Goal: Information Seeking & Learning: Check status

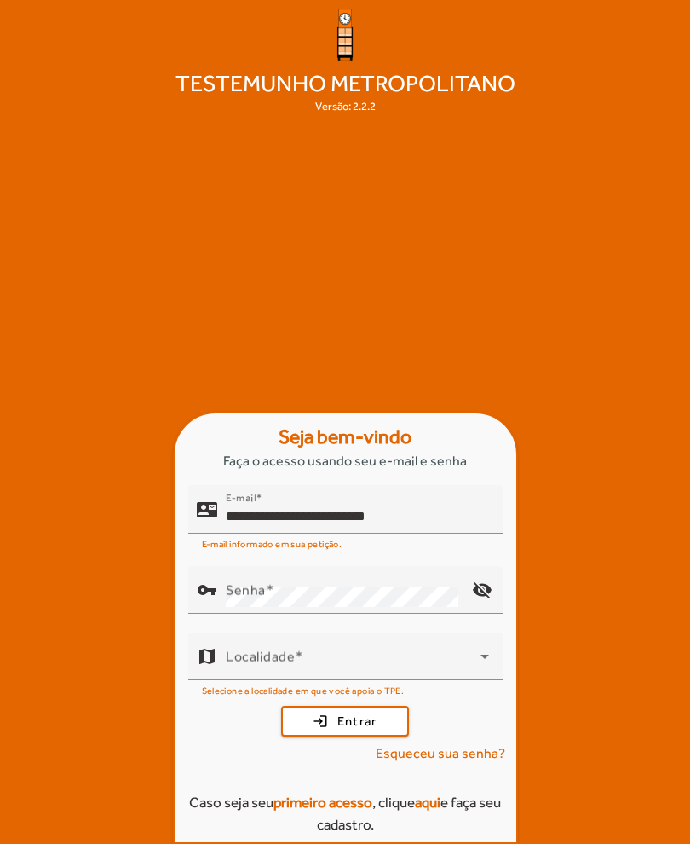
type input "**********"
click at [345, 736] on button "login Entrar" at bounding box center [345, 721] width 128 height 31
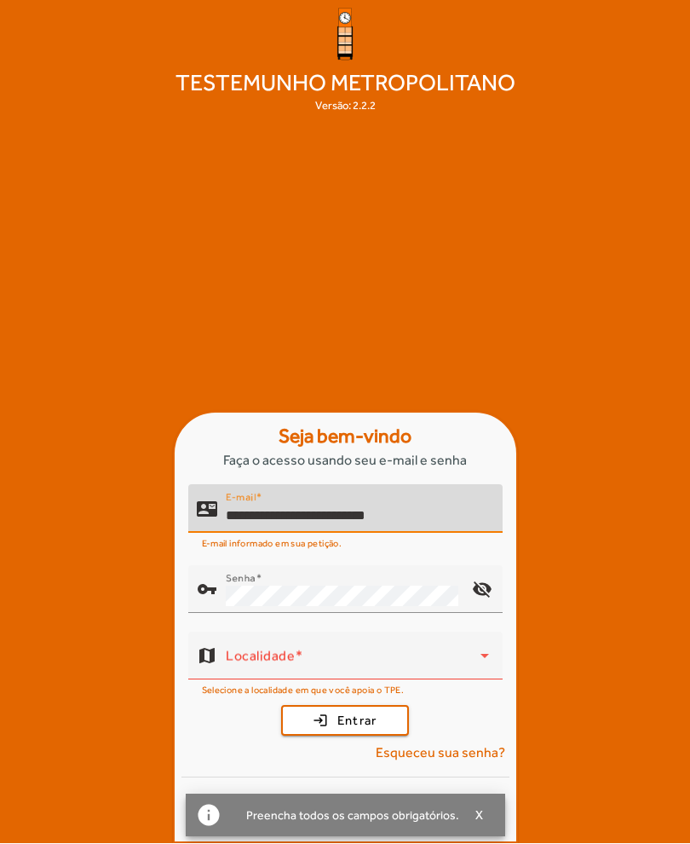
click at [463, 673] on span at bounding box center [353, 663] width 255 height 20
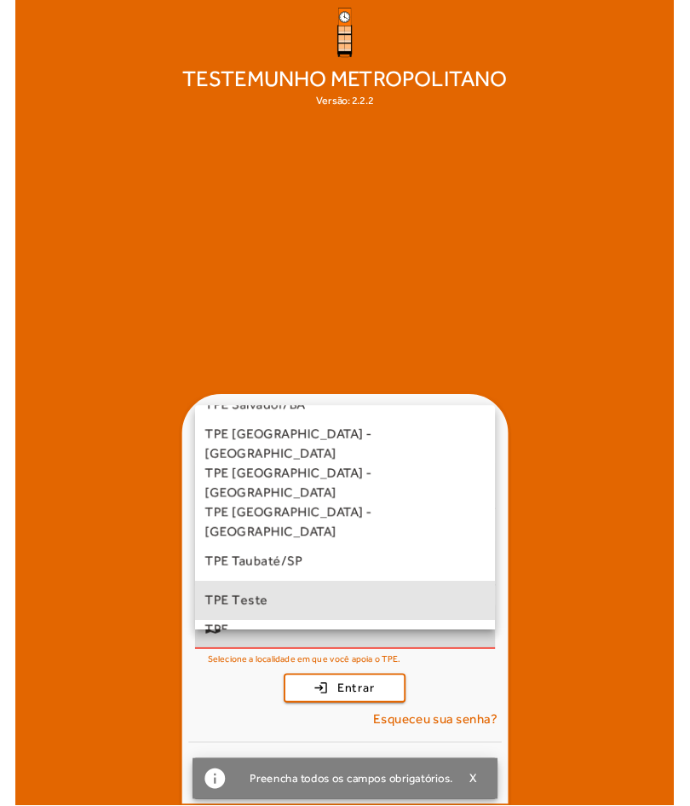
scroll to position [478, 0]
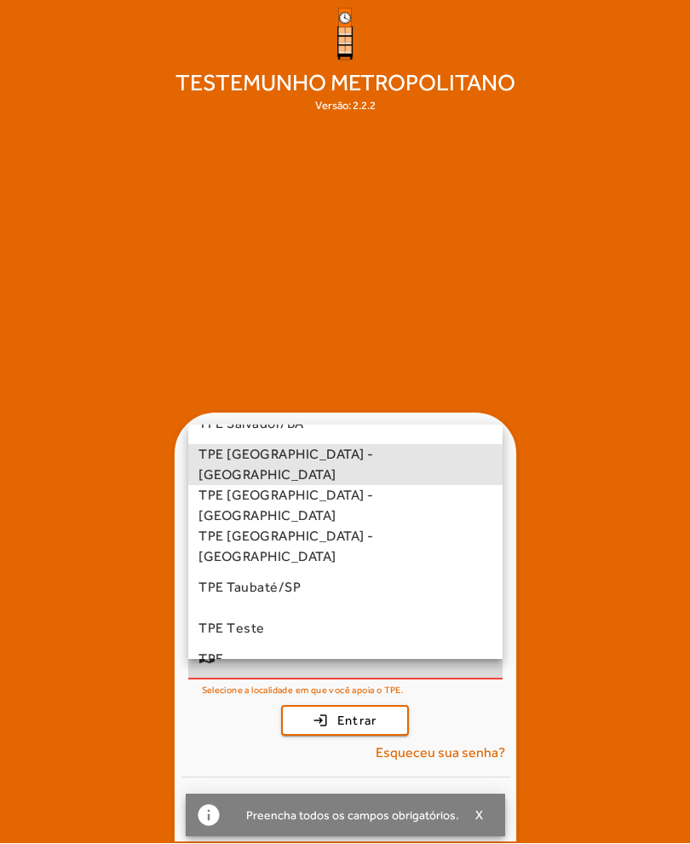
click at [353, 486] on mat-option "TPE [GEOGRAPHIC_DATA] - [GEOGRAPHIC_DATA]" at bounding box center [345, 465] width 315 height 41
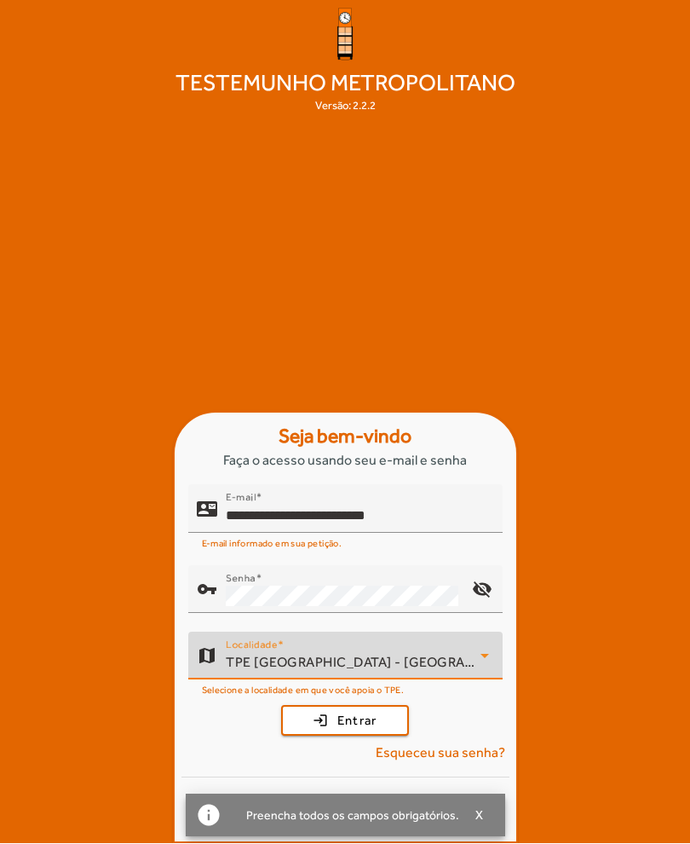
click at [367, 731] on span "Entrar" at bounding box center [358, 722] width 40 height 20
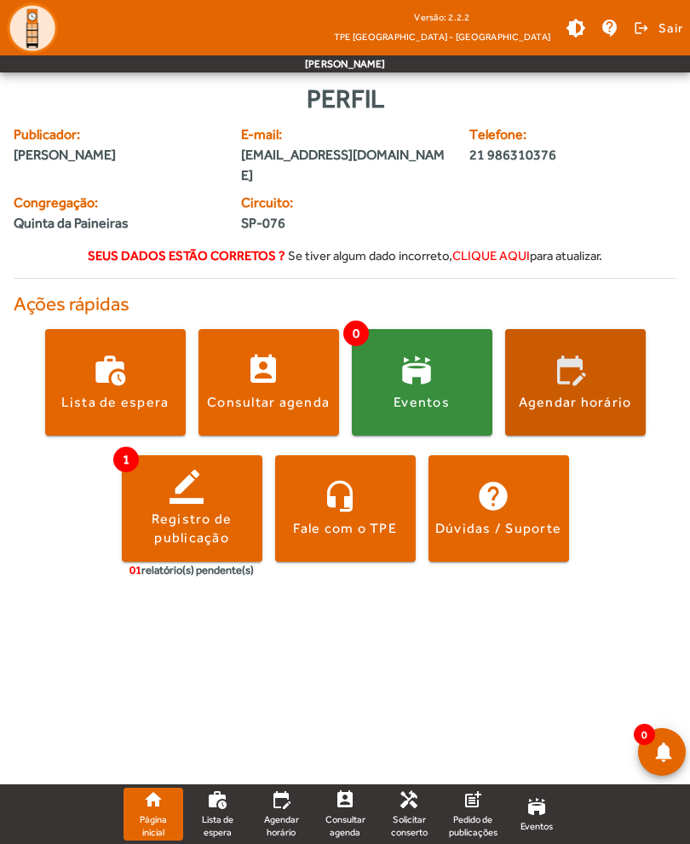
click at [582, 393] on div "Agendar horário" at bounding box center [575, 402] width 113 height 19
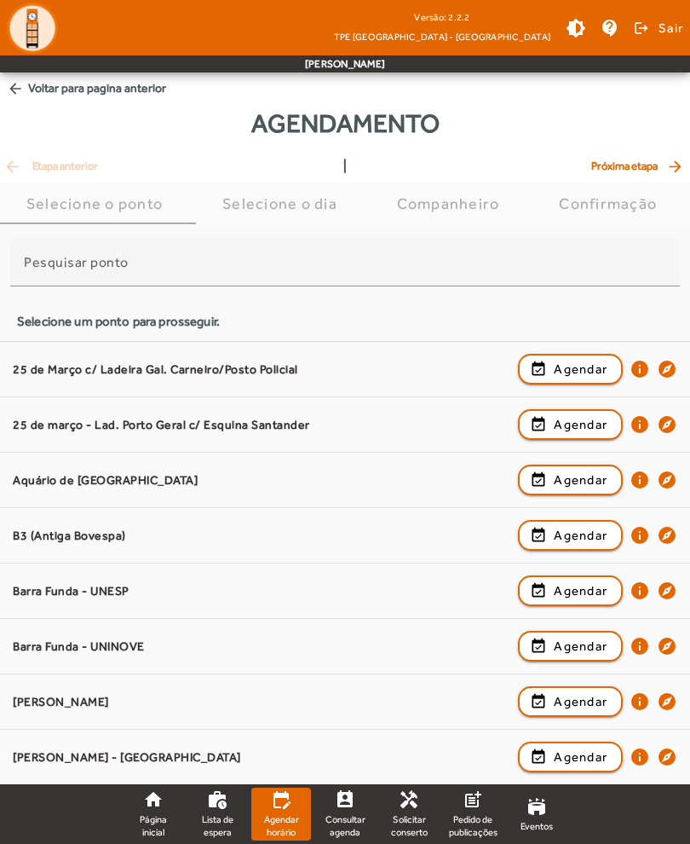
click at [493, 264] on input "Pesquisar ponto" at bounding box center [345, 269] width 643 height 20
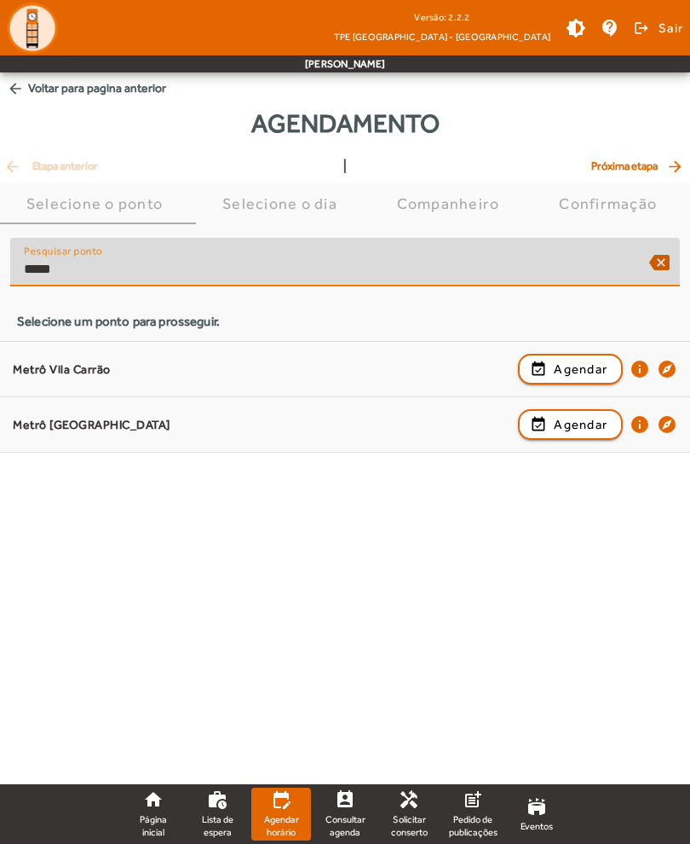
type input "****"
click at [569, 424] on span "Agendar" at bounding box center [581, 424] width 54 height 20
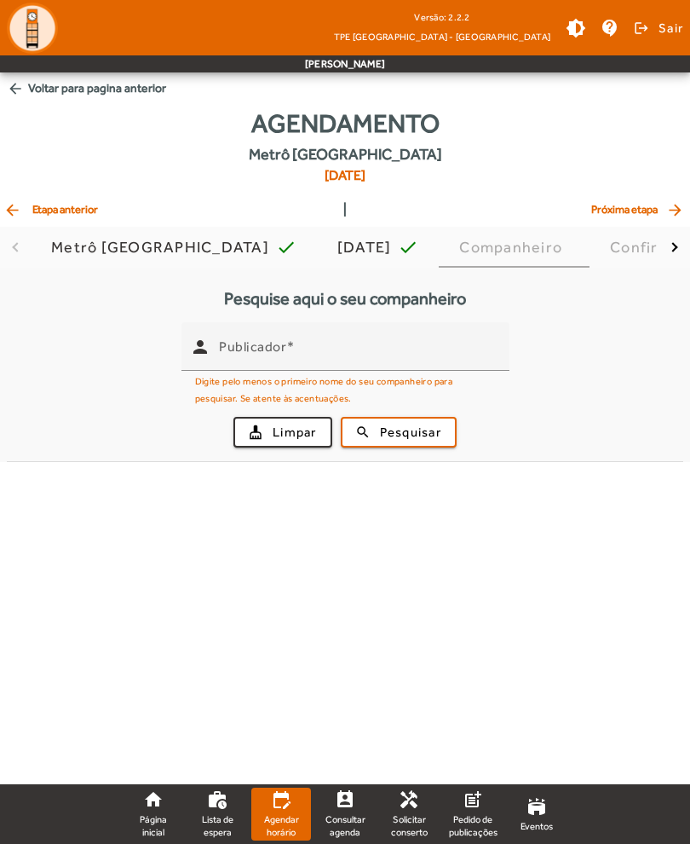
click at [22, 246] on mat-tab-header "Metrô Vila Prudente check 29/09/2025 check Companheiro Confirmação" at bounding box center [345, 247] width 690 height 41
click at [26, 217] on span "arrow_back Etapa anterior" at bounding box center [50, 209] width 95 height 20
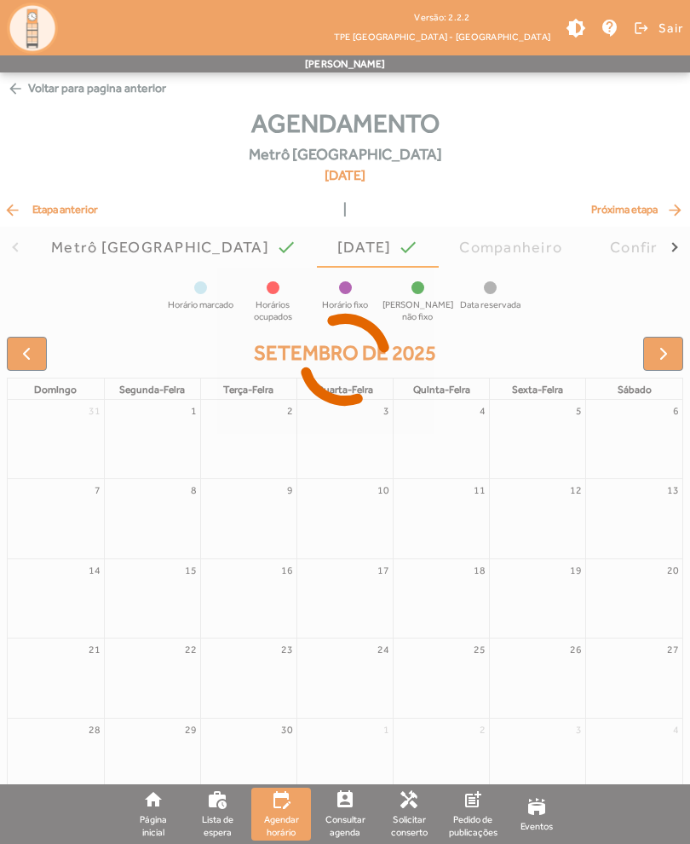
click at [17, 212] on div at bounding box center [345, 422] width 690 height 844
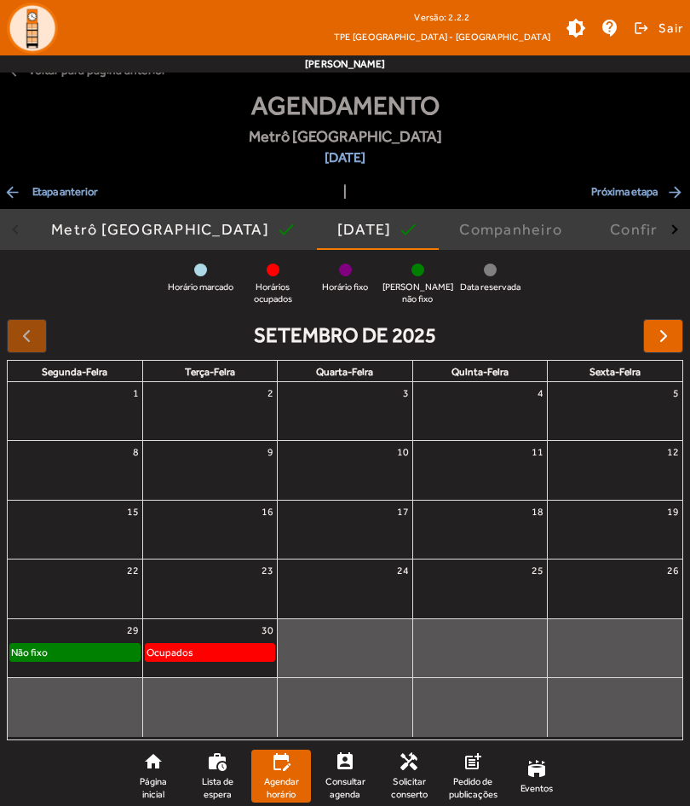
scroll to position [26, 0]
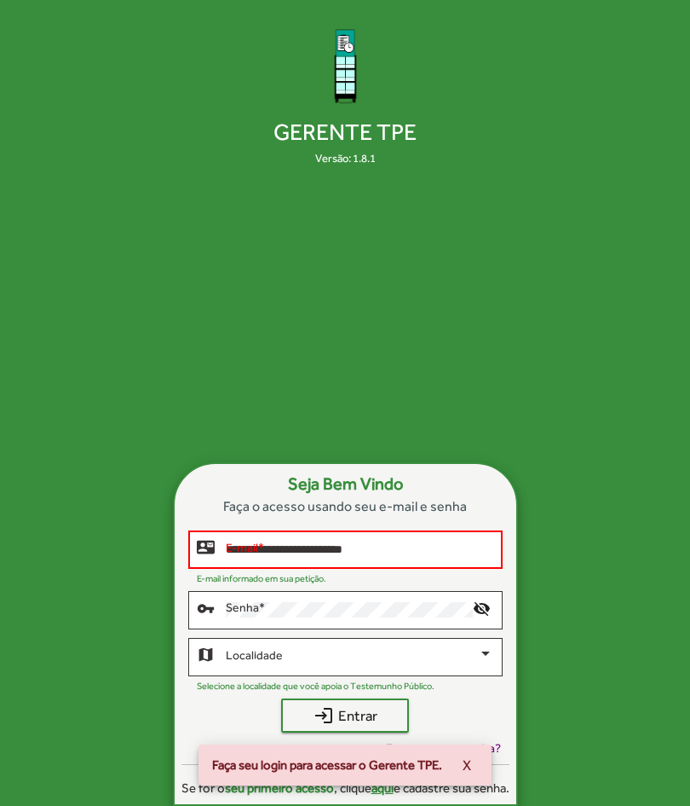
type input "**********"
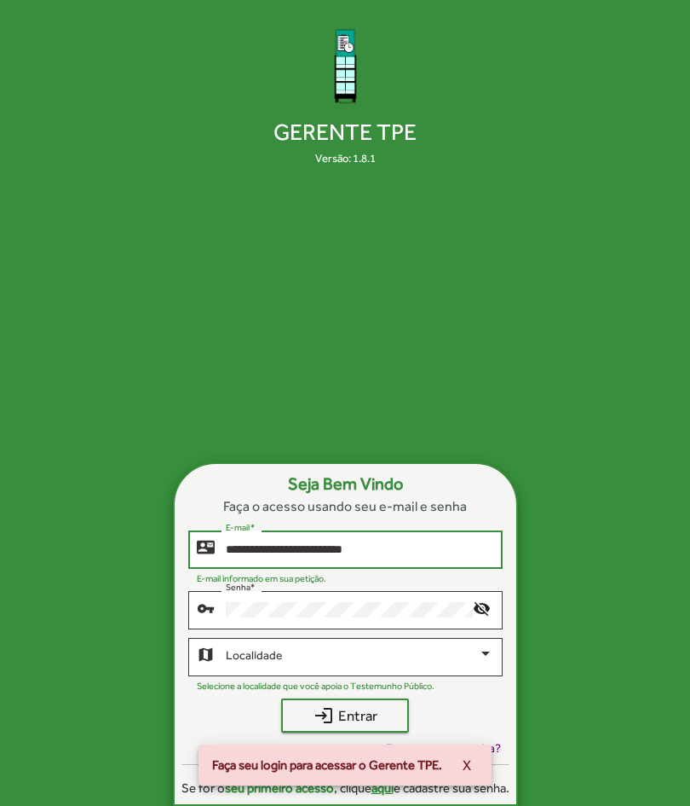
click at [418, 664] on span at bounding box center [352, 657] width 252 height 14
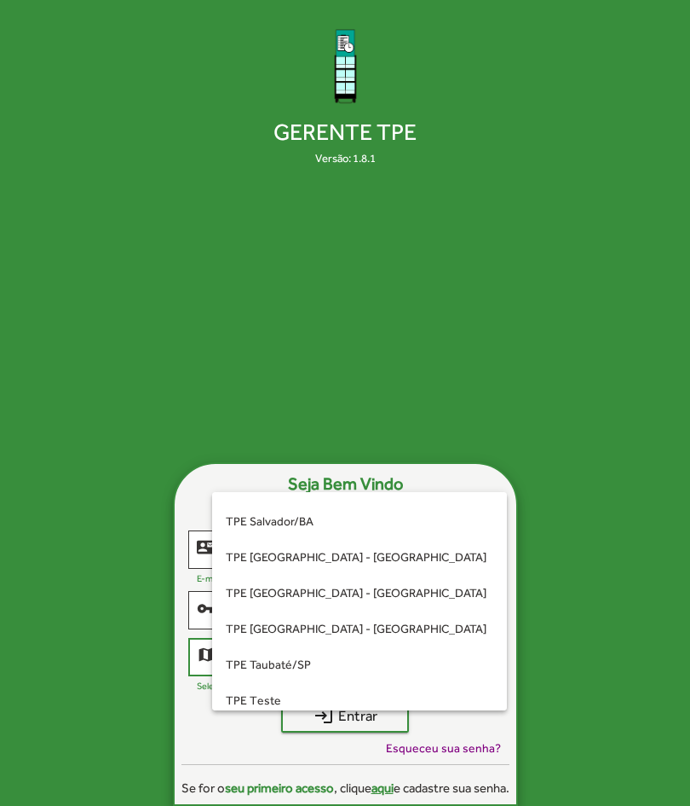
scroll to position [386, 0]
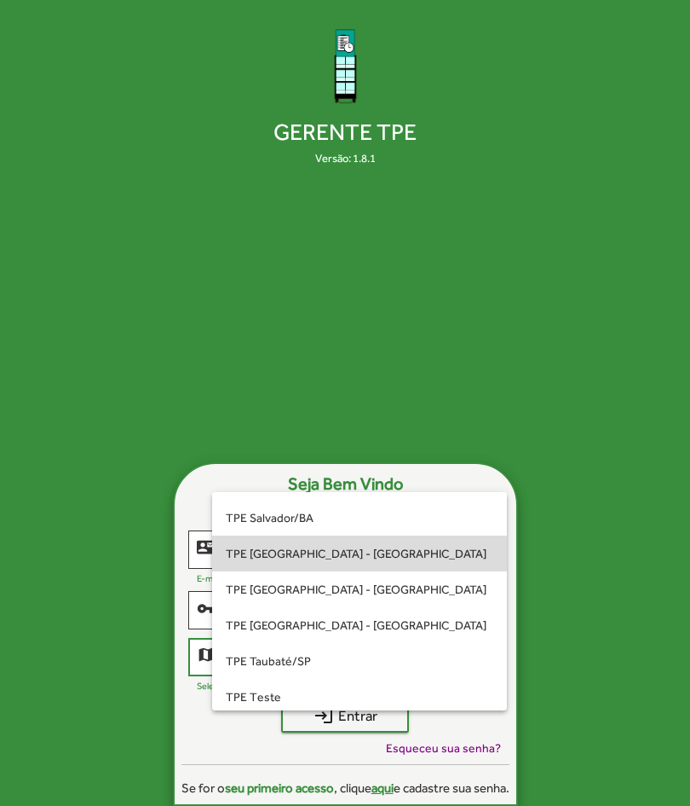
click at [374, 571] on span "TPE [GEOGRAPHIC_DATA] - [GEOGRAPHIC_DATA]" at bounding box center [360, 553] width 268 height 36
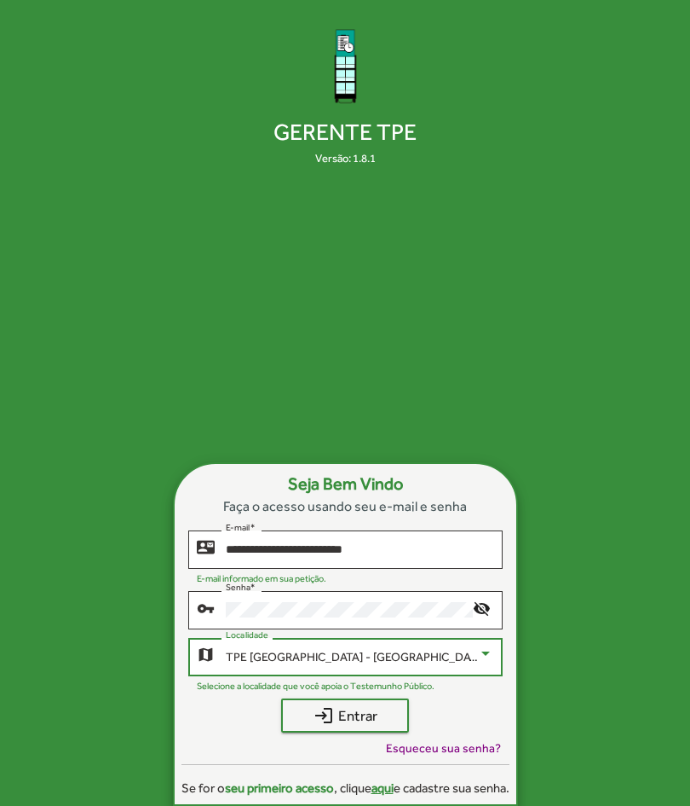
click at [377, 730] on span "login Entrar" at bounding box center [345, 715] width 97 height 31
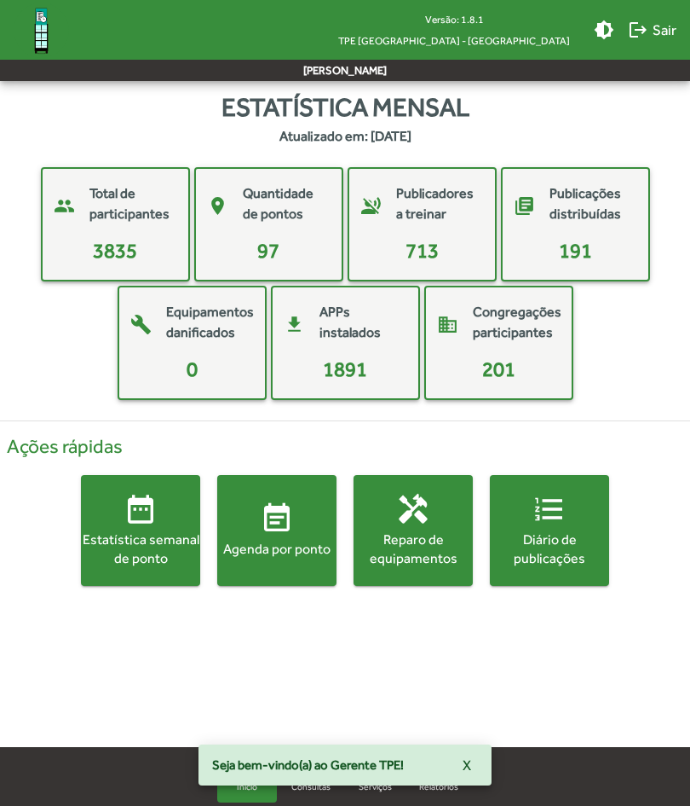
click at [284, 551] on div "Agenda por ponto" at bounding box center [276, 549] width 119 height 19
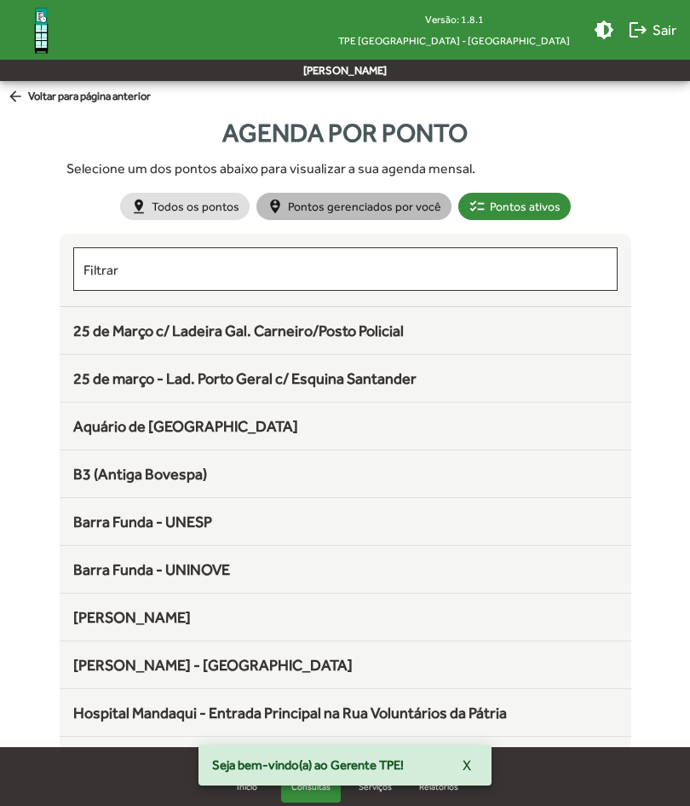
click at [385, 219] on mat-chip "person_pin_circle Pontos gerenciados por você" at bounding box center [354, 206] width 195 height 27
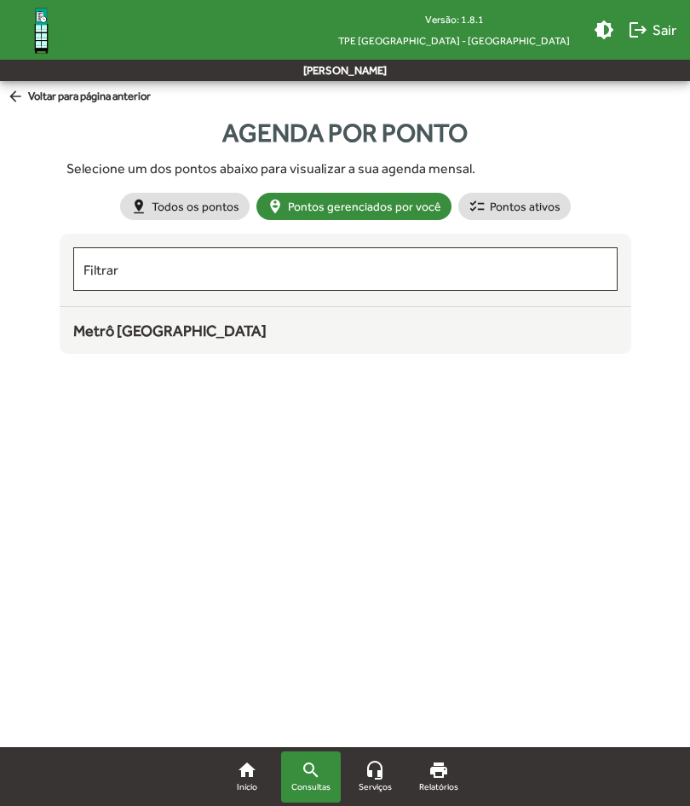
click at [372, 339] on div "Metrô [GEOGRAPHIC_DATA]" at bounding box center [345, 330] width 545 height 23
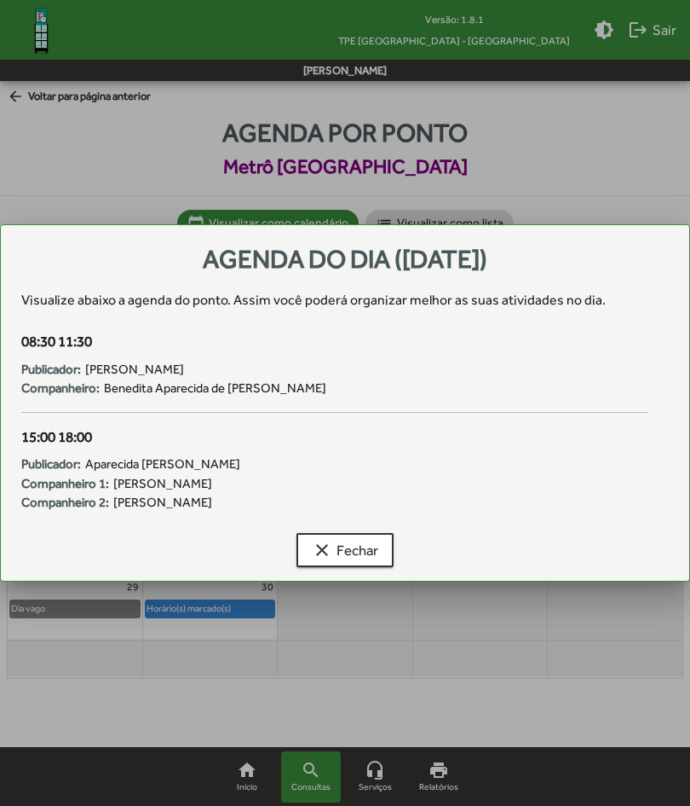
click at [348, 551] on span "clear Fechar" at bounding box center [345, 549] width 66 height 31
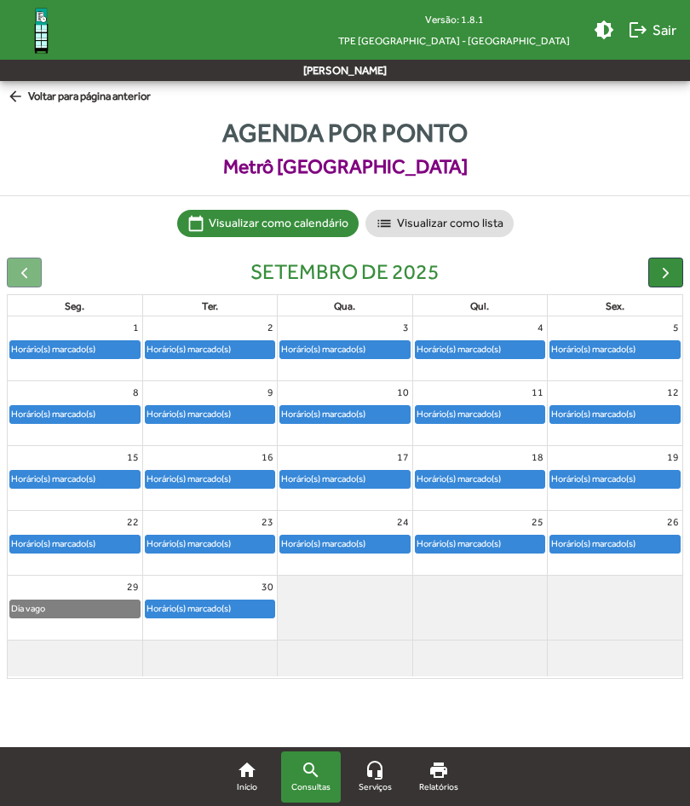
click at [361, 613] on div at bounding box center [345, 607] width 134 height 64
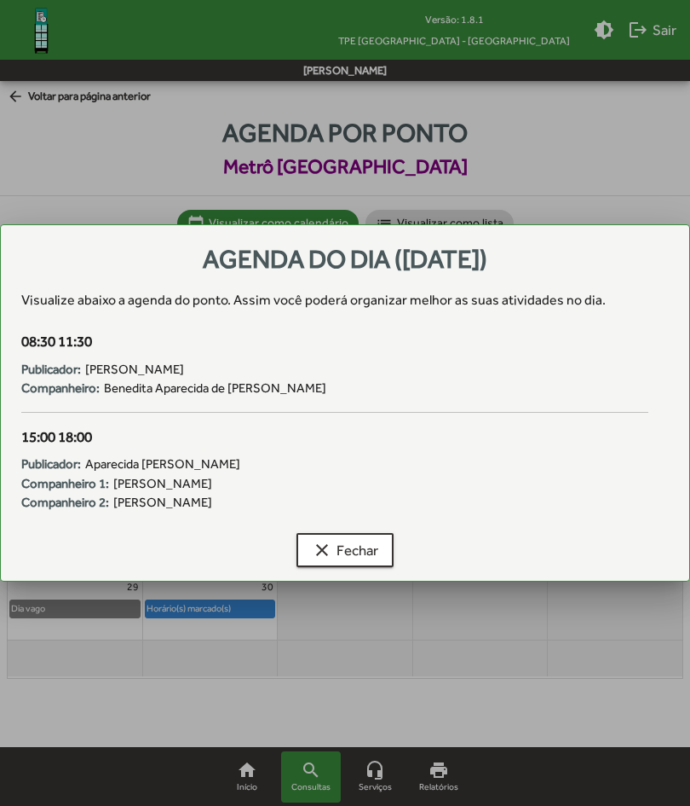
click at [334, 546] on span "clear Fechar" at bounding box center [345, 549] width 66 height 31
click at [339, 558] on span "clear Fechar" at bounding box center [345, 549] width 66 height 31
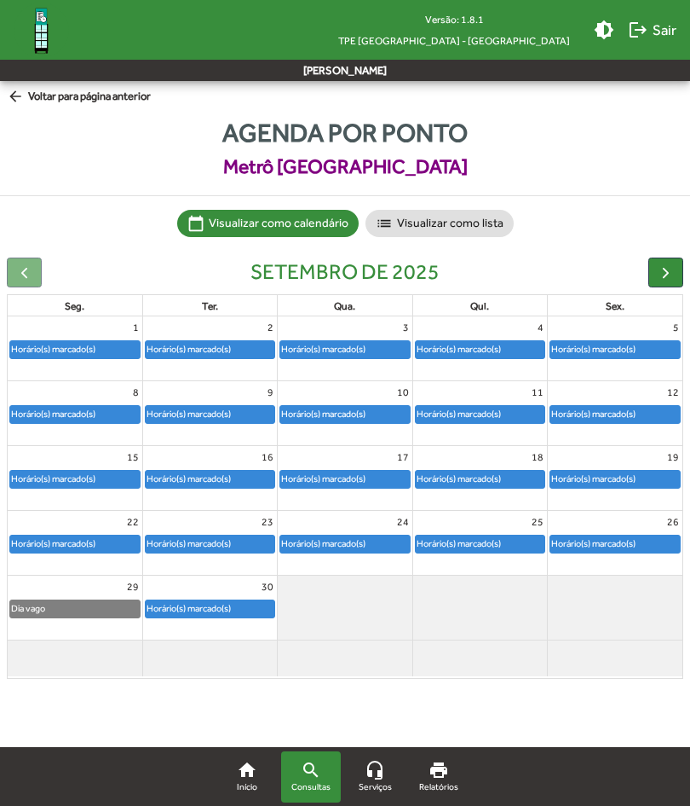
click at [349, 596] on div at bounding box center [345, 589] width 134 height 27
click at [665, 269] on span "button" at bounding box center [666, 272] width 18 height 18
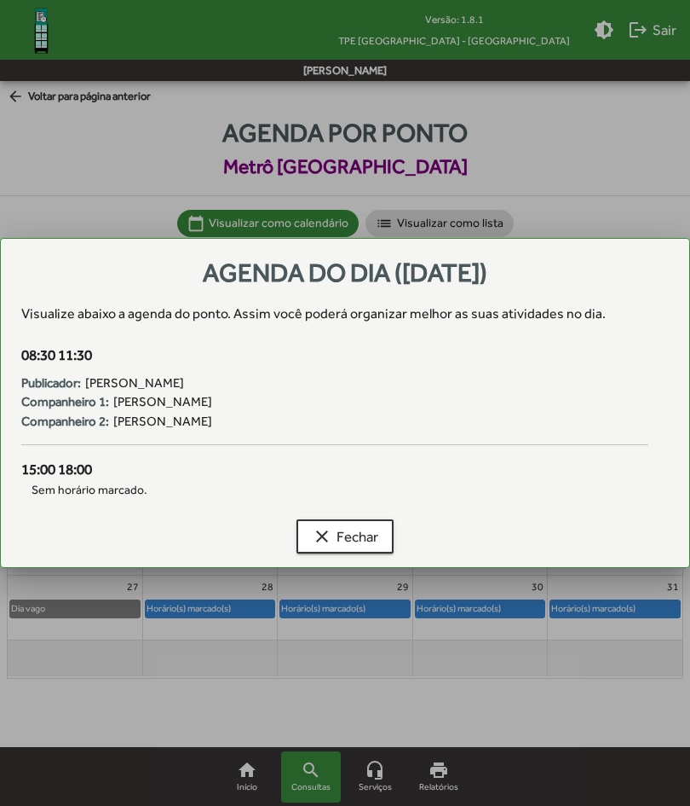
click at [361, 539] on span "clear Fechar" at bounding box center [345, 536] width 66 height 31
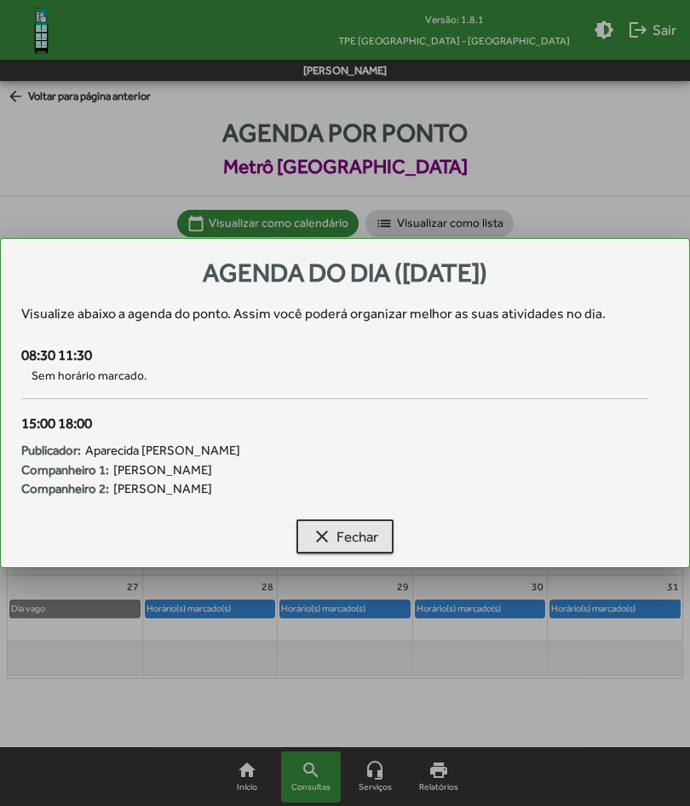
click at [360, 546] on span "clear Fechar" at bounding box center [345, 536] width 66 height 31
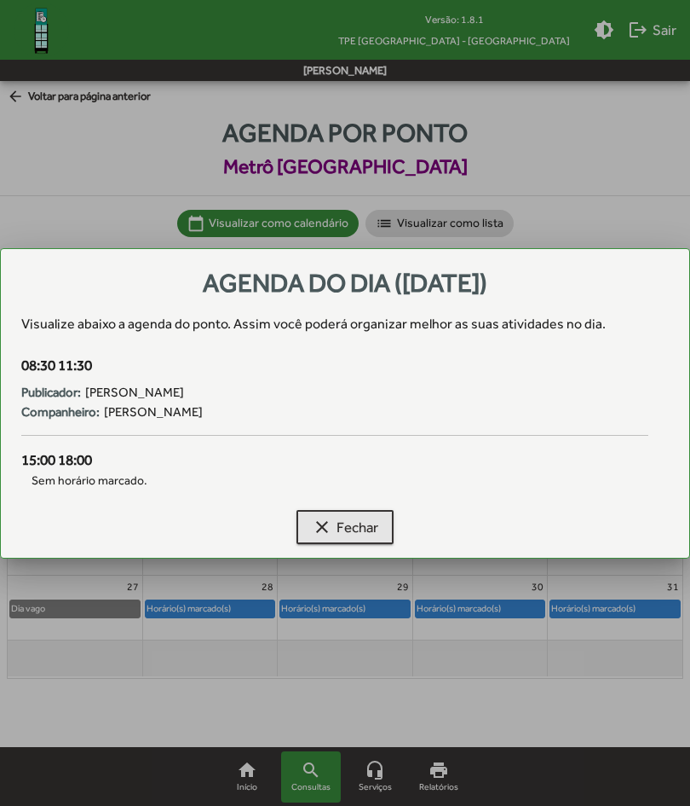
click at [364, 530] on span "clear Fechar" at bounding box center [345, 526] width 66 height 31
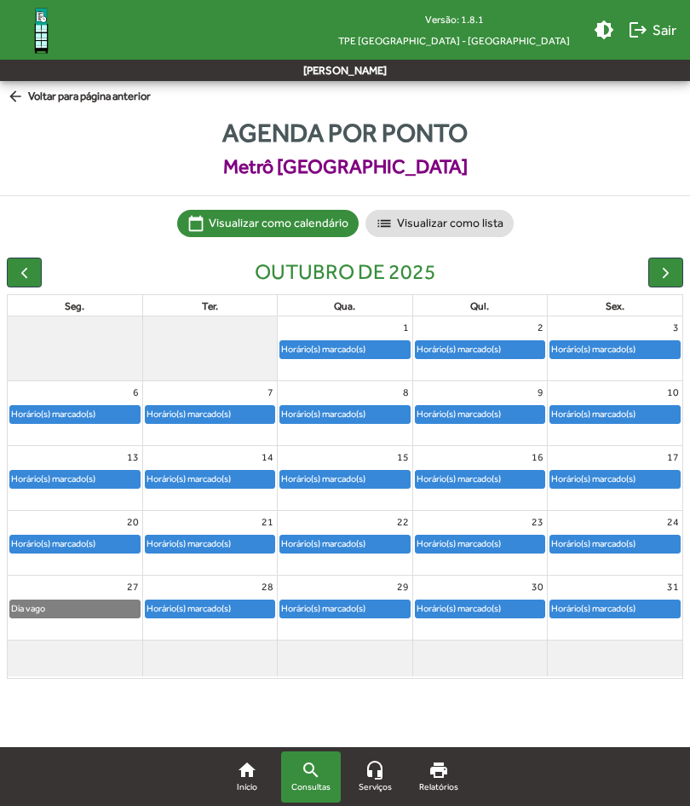
click at [32, 278] on span "button" at bounding box center [24, 272] width 18 height 18
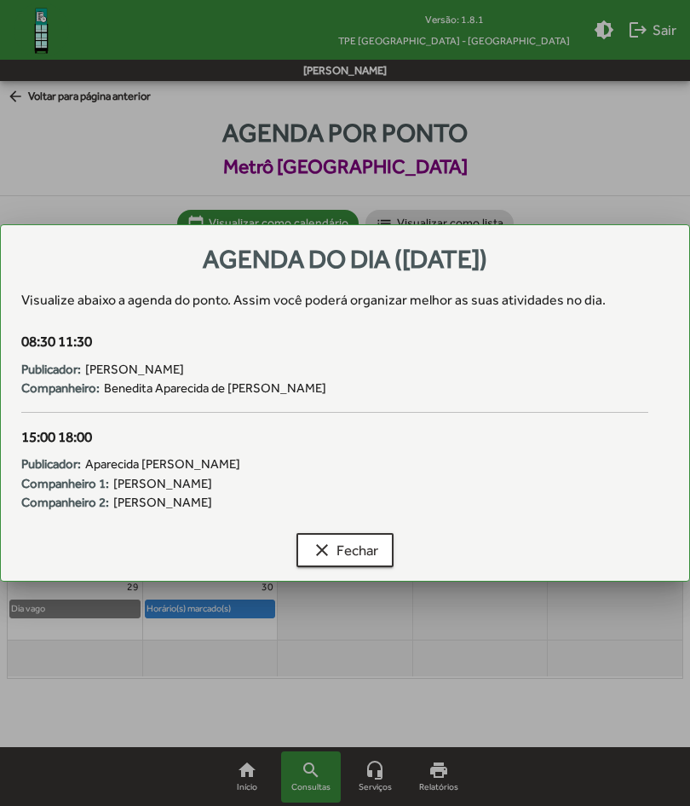
click at [301, 397] on span "Benedita Aparecida de [PERSON_NAME]" at bounding box center [215, 388] width 222 height 20
click at [269, 373] on div "Publicador: [PERSON_NAME]" at bounding box center [334, 370] width 627 height 20
click at [284, 371] on div "Publicador: [PERSON_NAME]" at bounding box center [334, 370] width 627 height 20
click at [368, 553] on span "clear Fechar" at bounding box center [345, 549] width 66 height 31
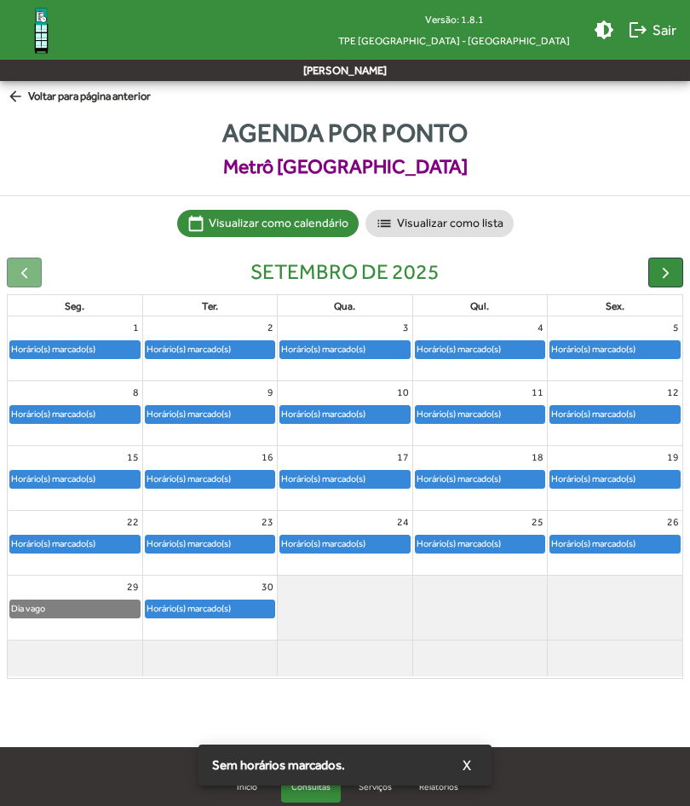
click at [463, 769] on span "X" at bounding box center [467, 764] width 9 height 31
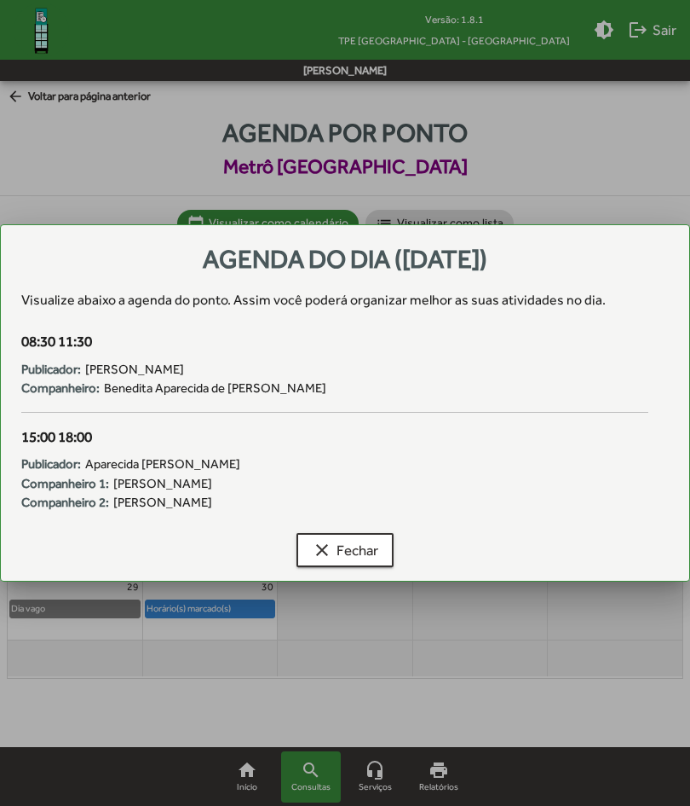
click at [355, 549] on span "clear Fechar" at bounding box center [345, 549] width 66 height 31
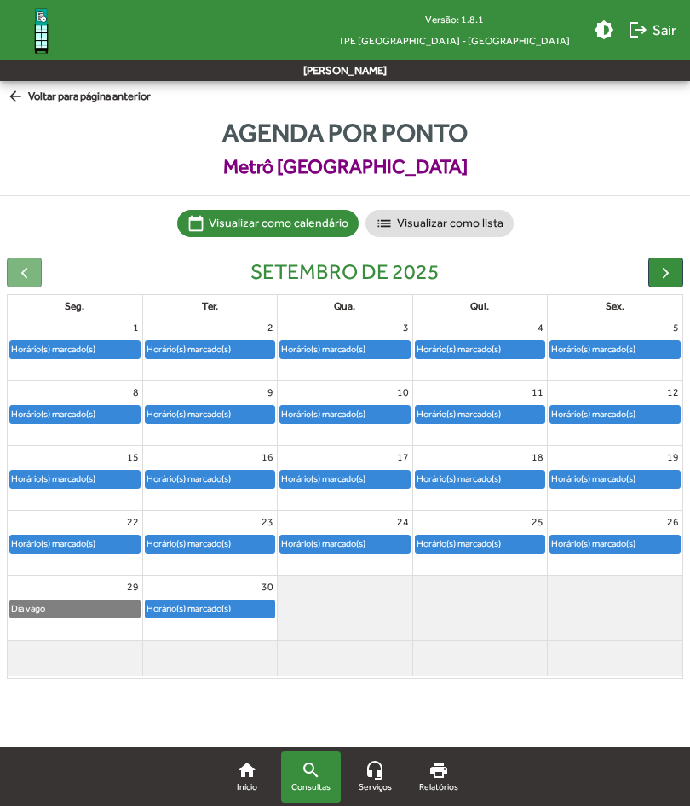
click at [663, 272] on span "button" at bounding box center [666, 272] width 18 height 18
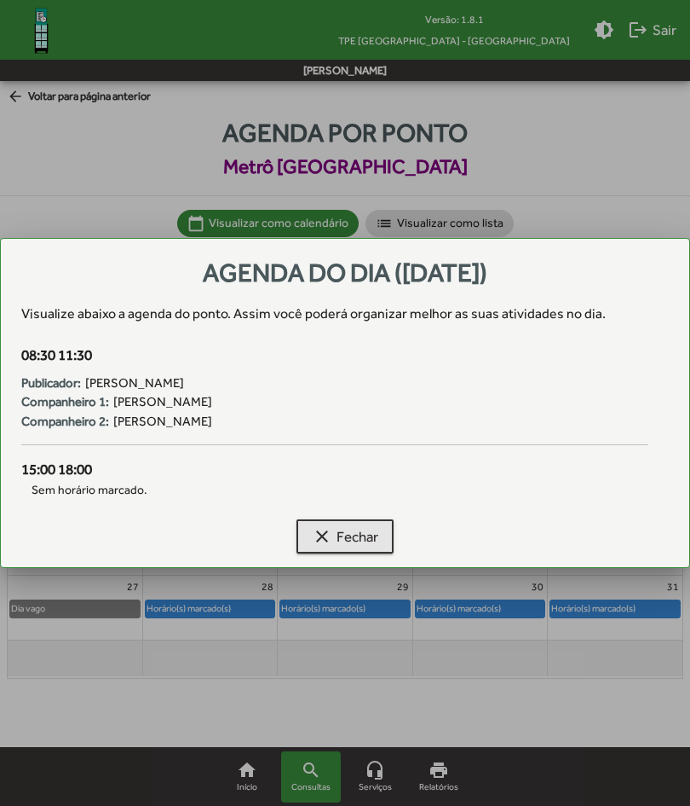
click at [354, 537] on span "clear Fechar" at bounding box center [345, 536] width 66 height 31
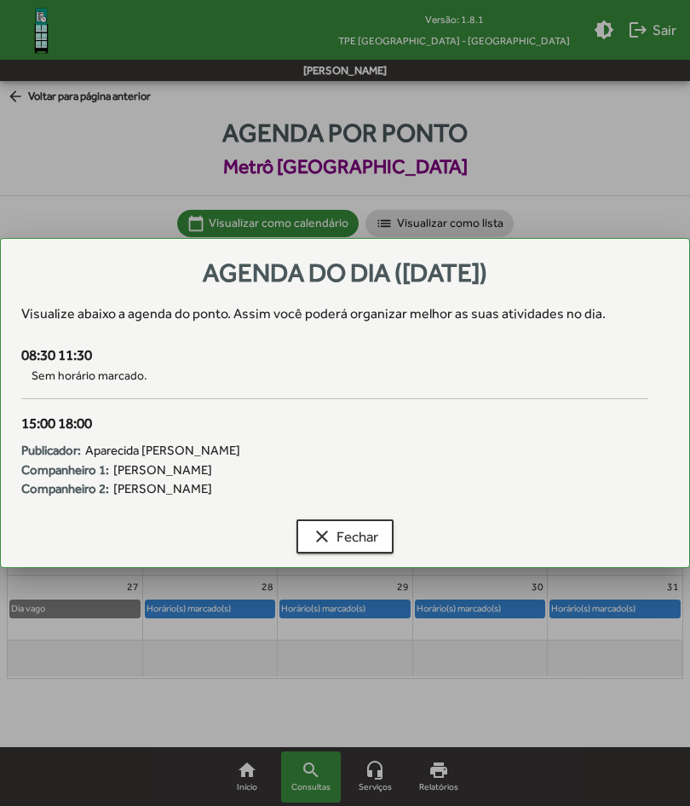
click at [365, 540] on span "clear Fechar" at bounding box center [345, 536] width 66 height 31
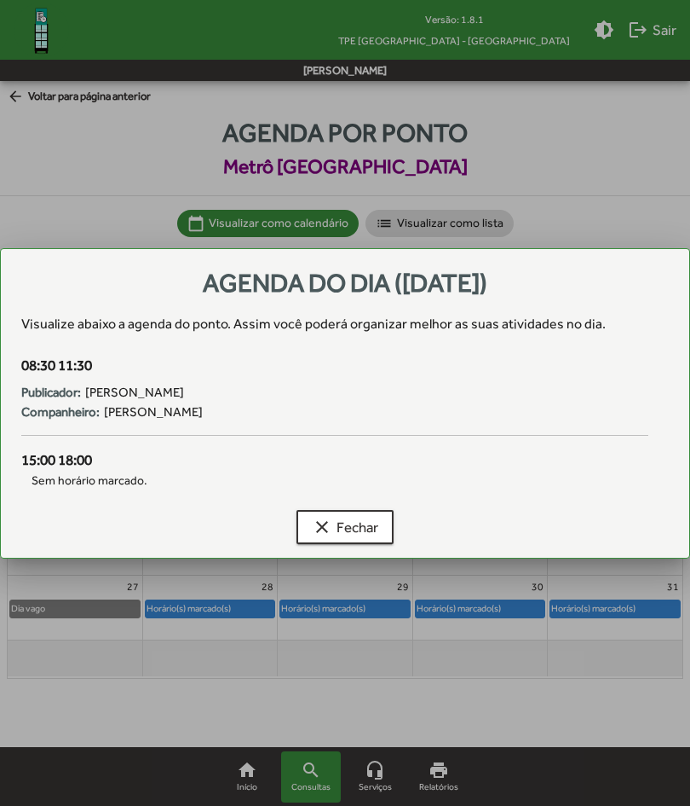
click at [360, 528] on span "clear Fechar" at bounding box center [345, 526] width 66 height 31
